Goal: Information Seeking & Learning: Learn about a topic

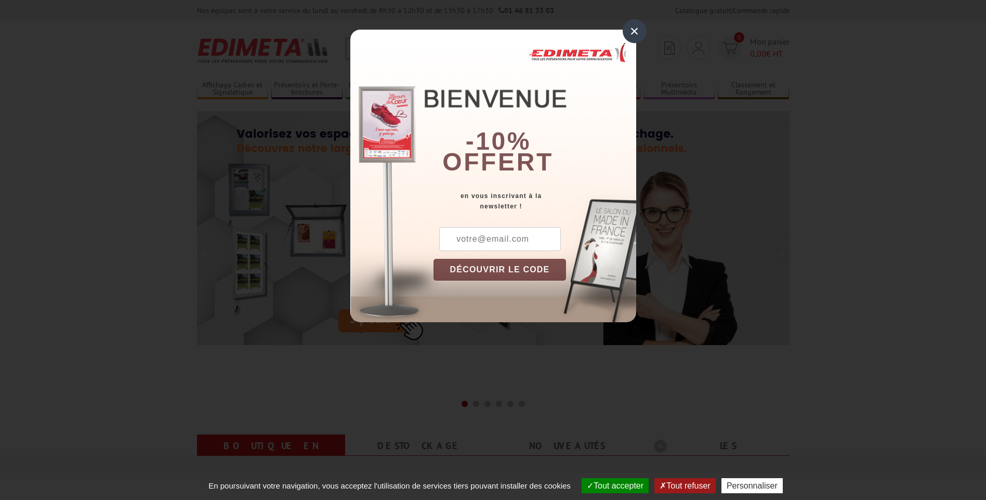
click at [633, 29] on div "×" at bounding box center [634, 31] width 24 height 24
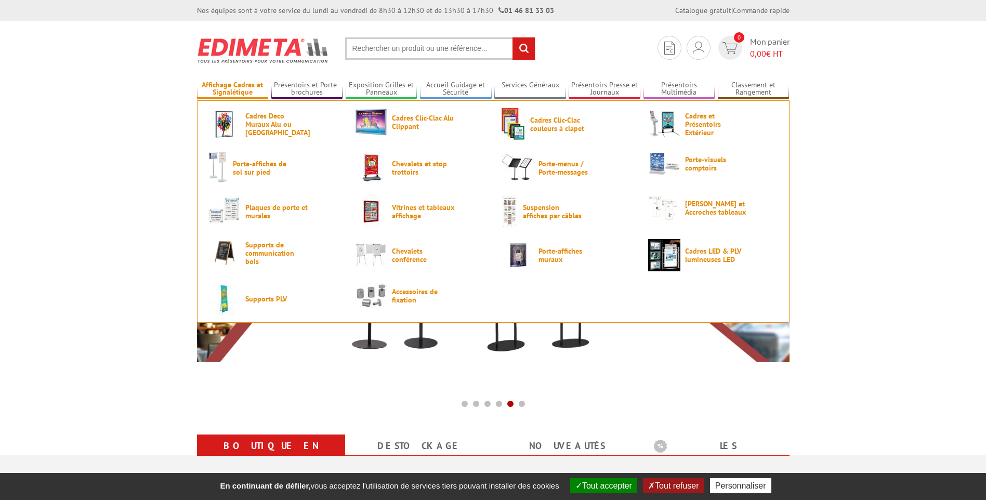
click at [230, 90] on link "Affichage Cadres et Signalétique" at bounding box center [233, 89] width 72 height 17
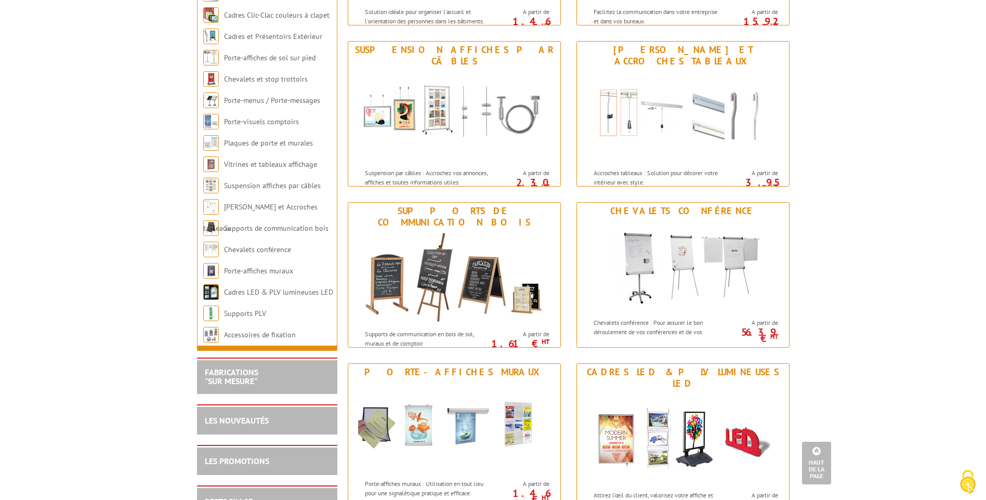
scroll to position [1091, 0]
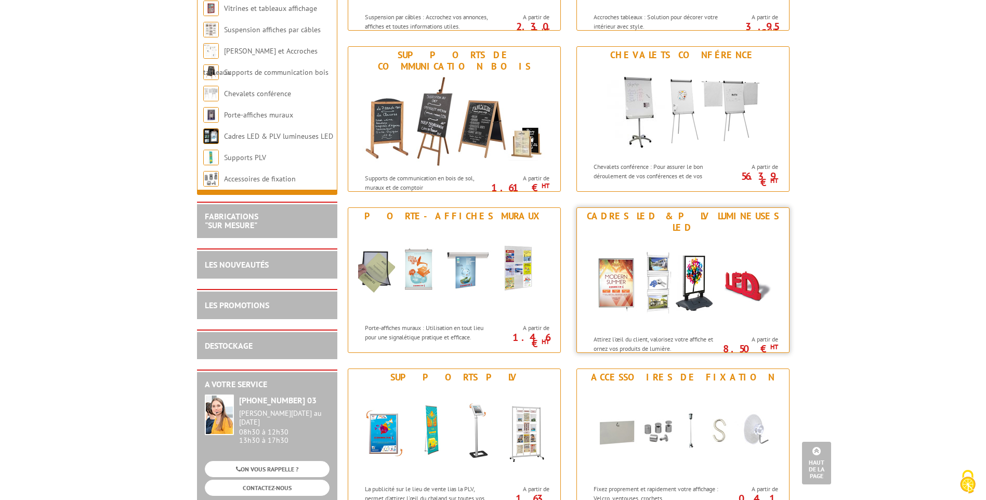
click at [707, 309] on img at bounding box center [683, 283] width 192 height 94
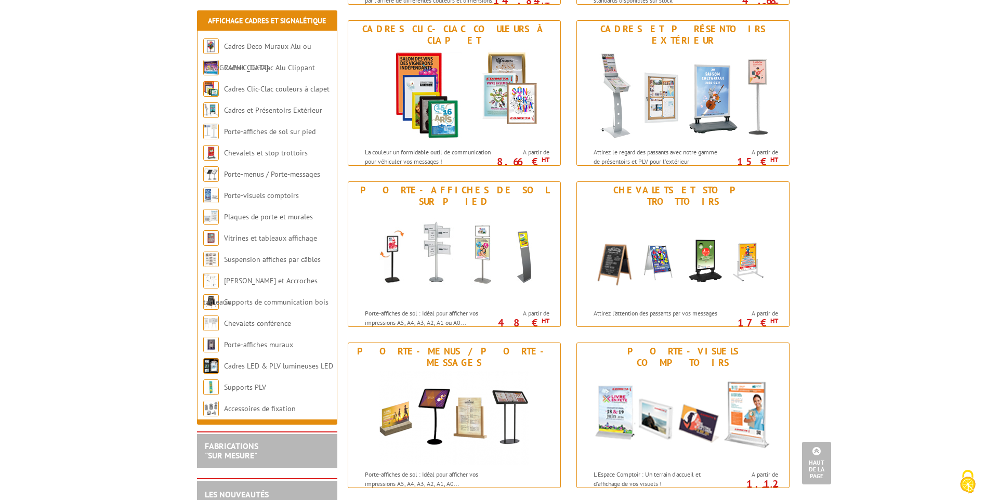
scroll to position [156, 0]
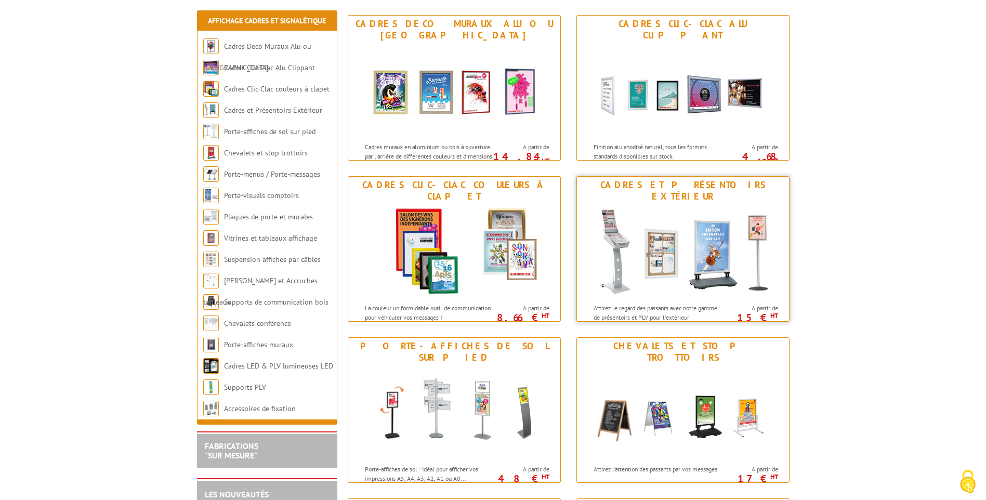
click at [707, 276] on img at bounding box center [683, 252] width 192 height 94
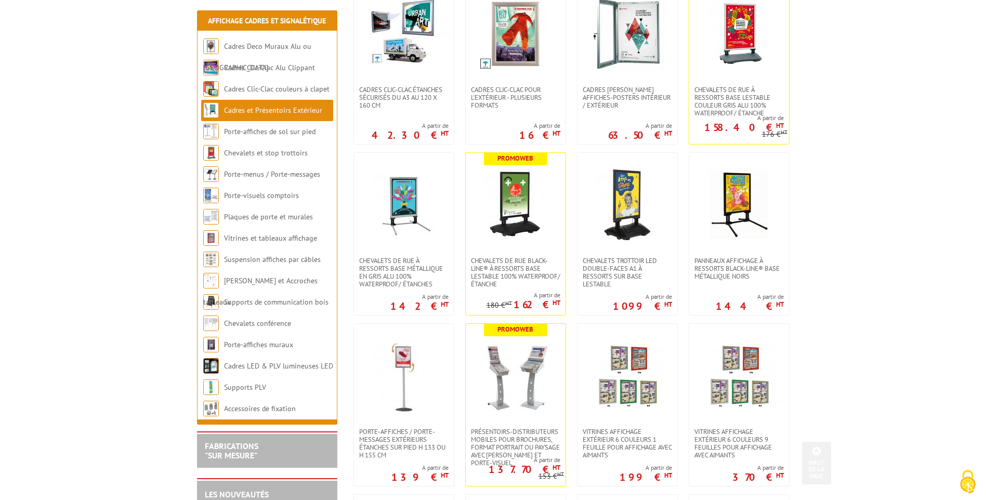
scroll to position [312, 0]
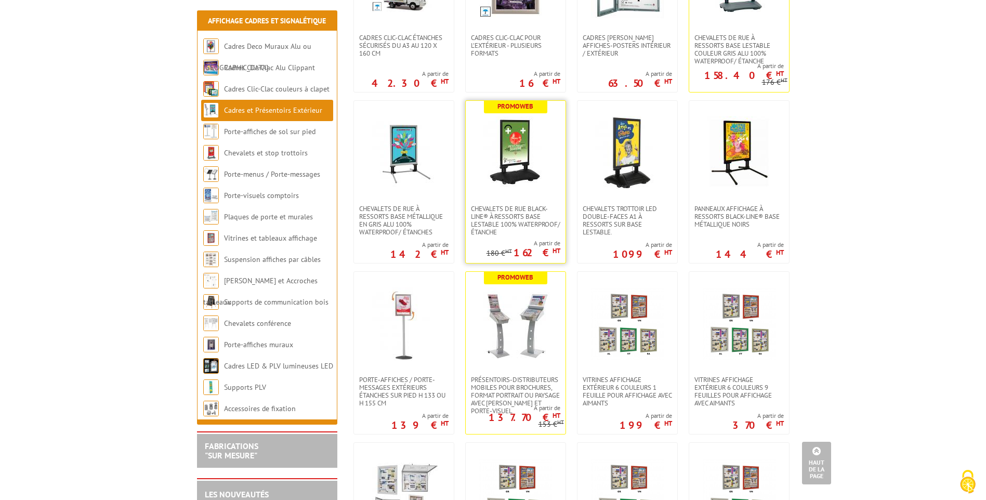
click at [517, 150] on img at bounding box center [515, 152] width 73 height 73
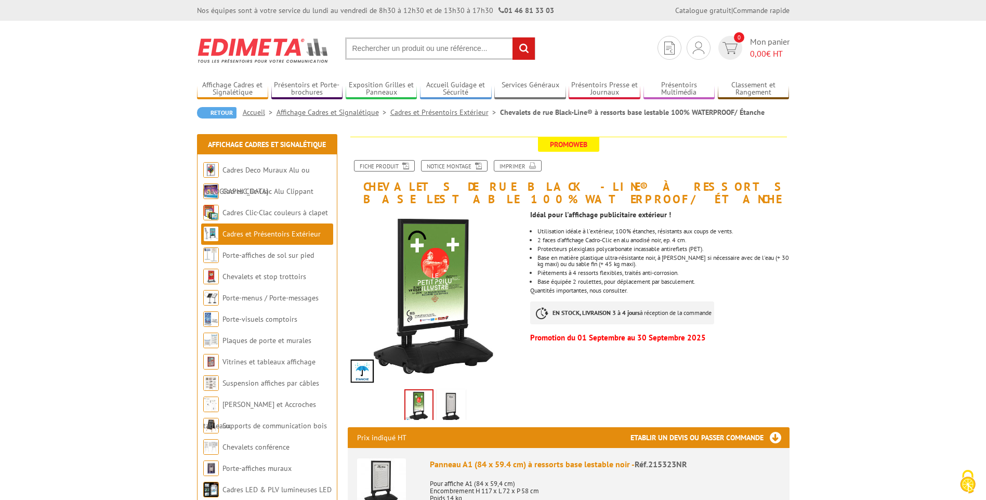
click at [447, 405] on img at bounding box center [451, 407] width 25 height 32
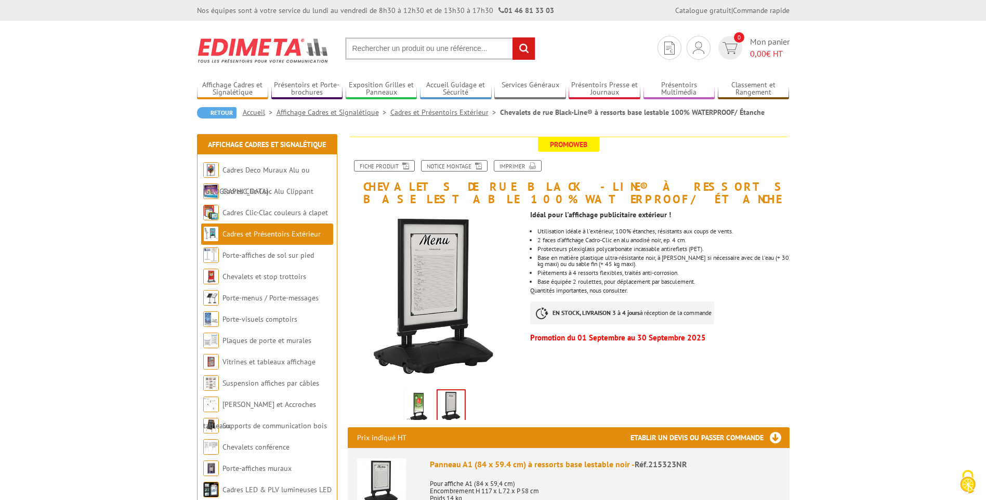
click at [420, 408] on img at bounding box center [418, 407] width 25 height 32
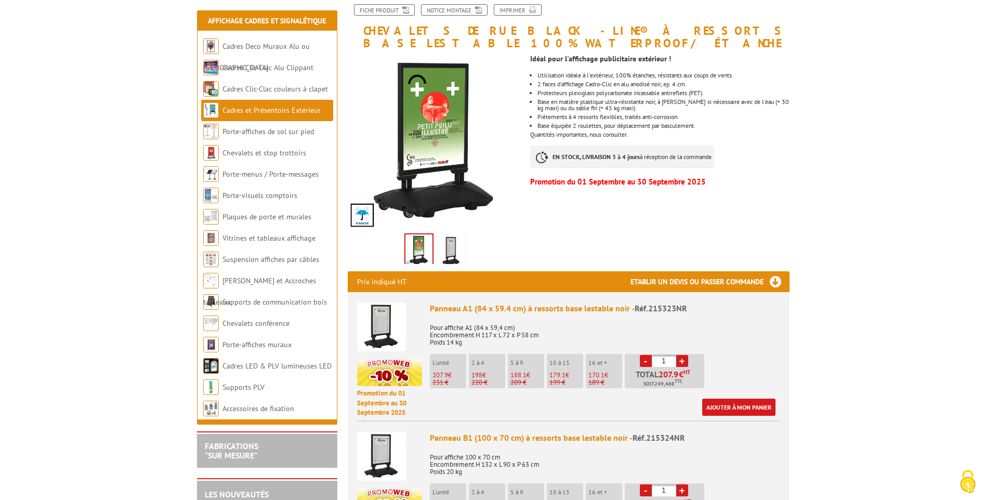
scroll to position [52, 0]
